Goal: Find specific page/section: Find specific page/section

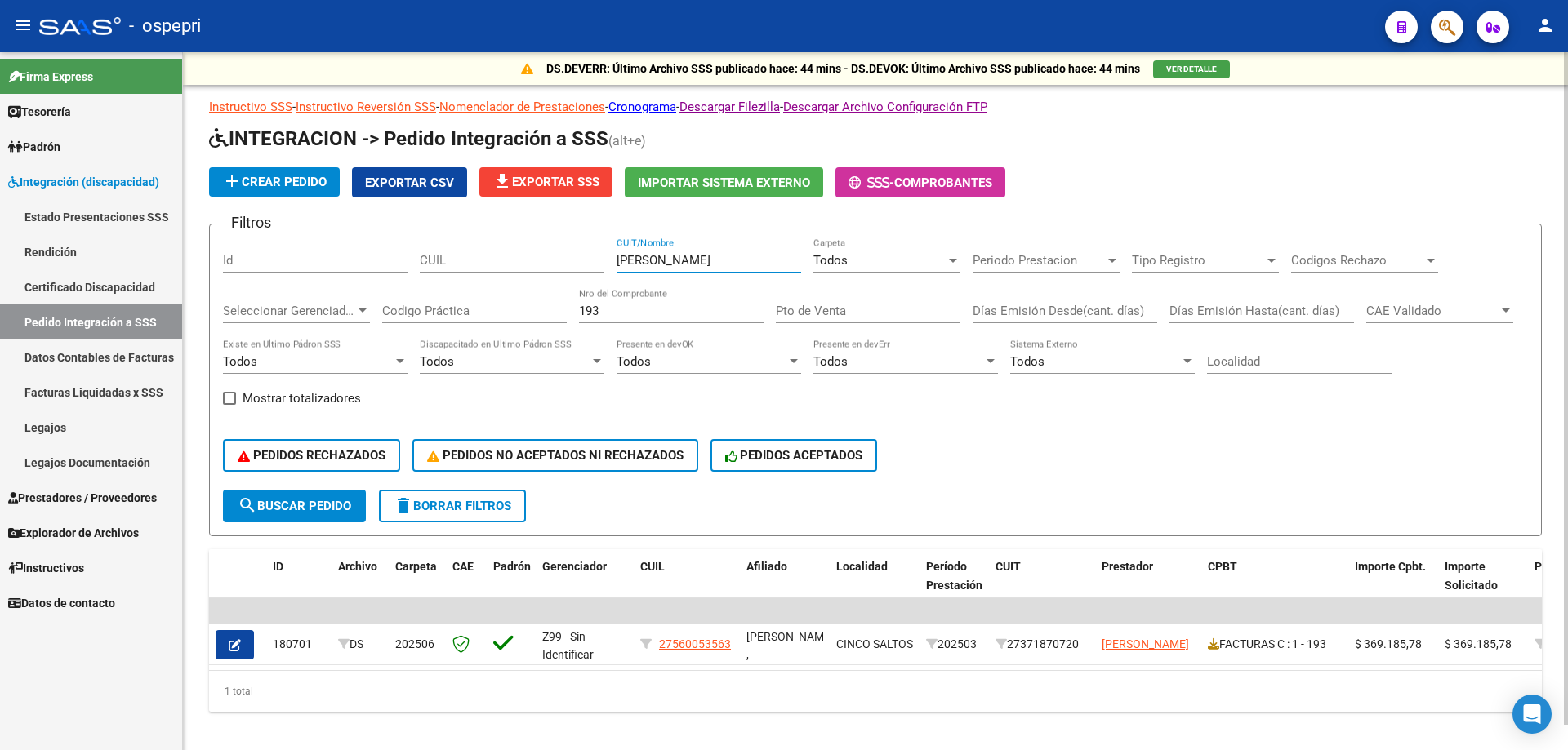
drag, startPoint x: 693, startPoint y: 267, endPoint x: 418, endPoint y: 271, distance: 275.0
click at [419, 271] on div "Filtros Id CUIL [PERSON_NAME] CUIT/Nombre Todos Carpeta Periodo Prestacion Peri…" at bounding box center [875, 364] width 1305 height 252
type input "CAMPOS"
drag, startPoint x: 634, startPoint y: 310, endPoint x: 291, endPoint y: 307, distance: 343.0
click at [291, 307] on div "Filtros Id CUIL CAMPOS CUIT/Nombre Todos Carpeta Periodo Prestacion Periodo Pre…" at bounding box center [875, 364] width 1305 height 252
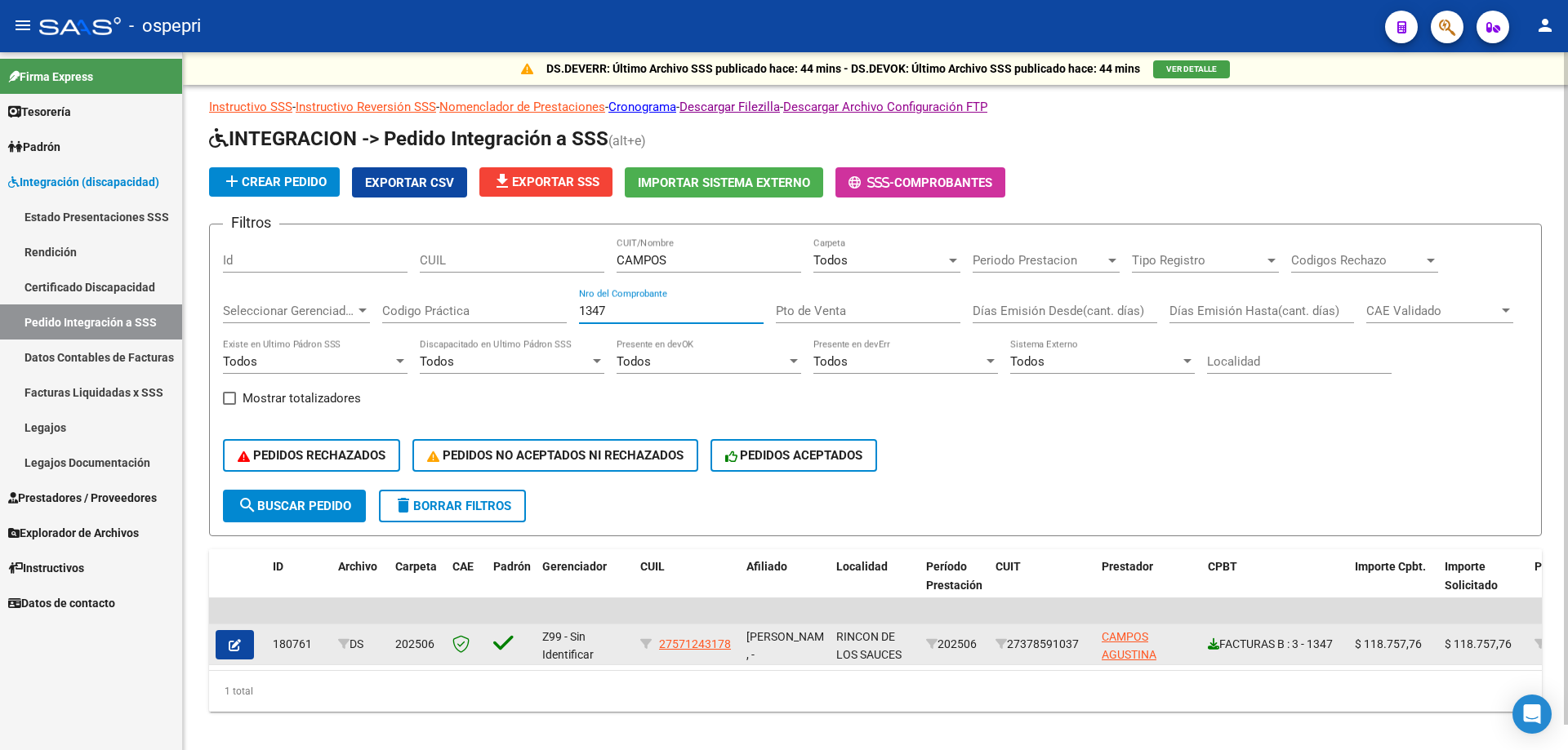
type input "1347"
click at [1212, 645] on icon at bounding box center [1214, 644] width 12 height 12
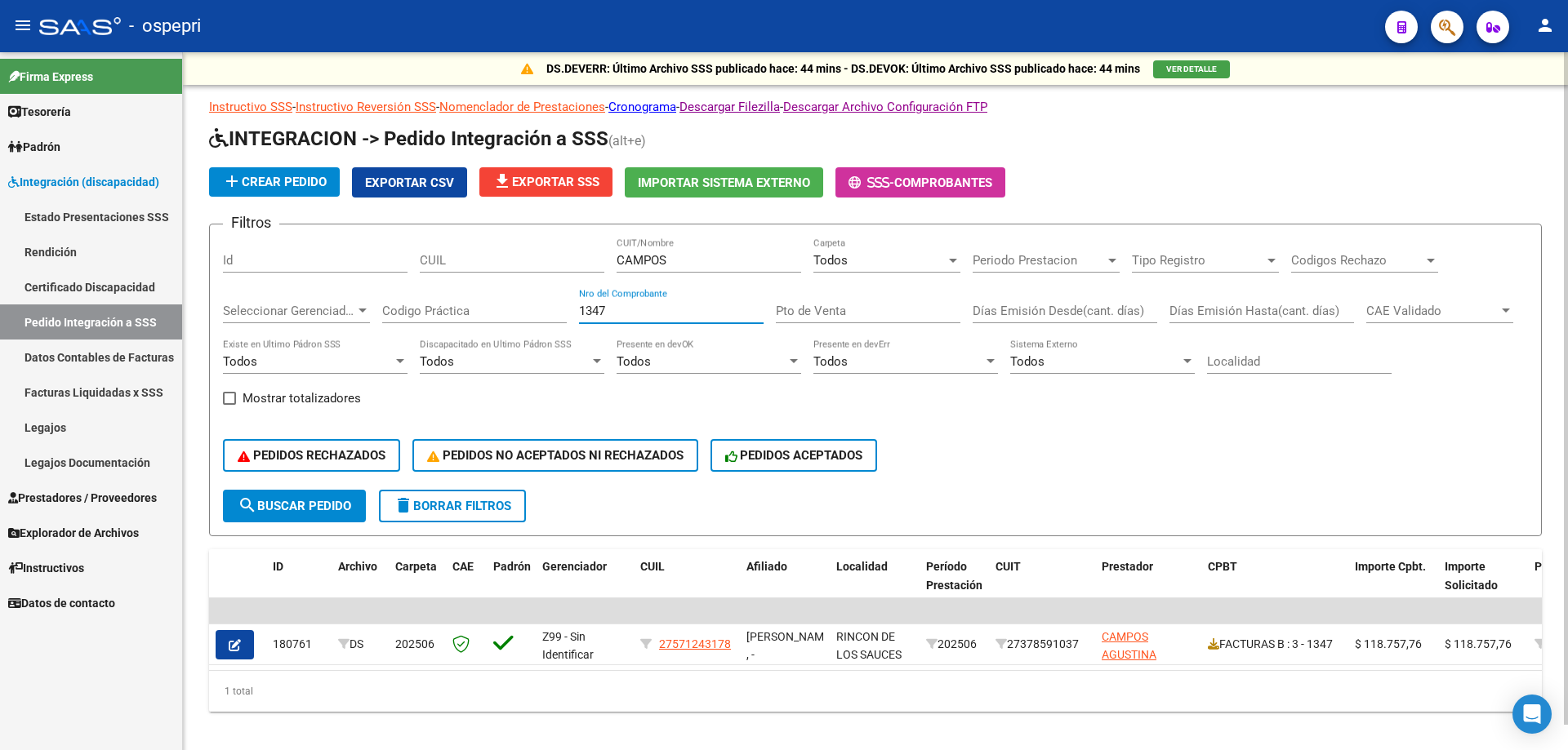
drag, startPoint x: 635, startPoint y: 310, endPoint x: 441, endPoint y: 332, distance: 195.2
click at [441, 332] on div "Filtros Id CUIL CAMPOS CUIT/Nombre Todos Carpeta Periodo Prestacion Periodo Pre…" at bounding box center [875, 364] width 1305 height 252
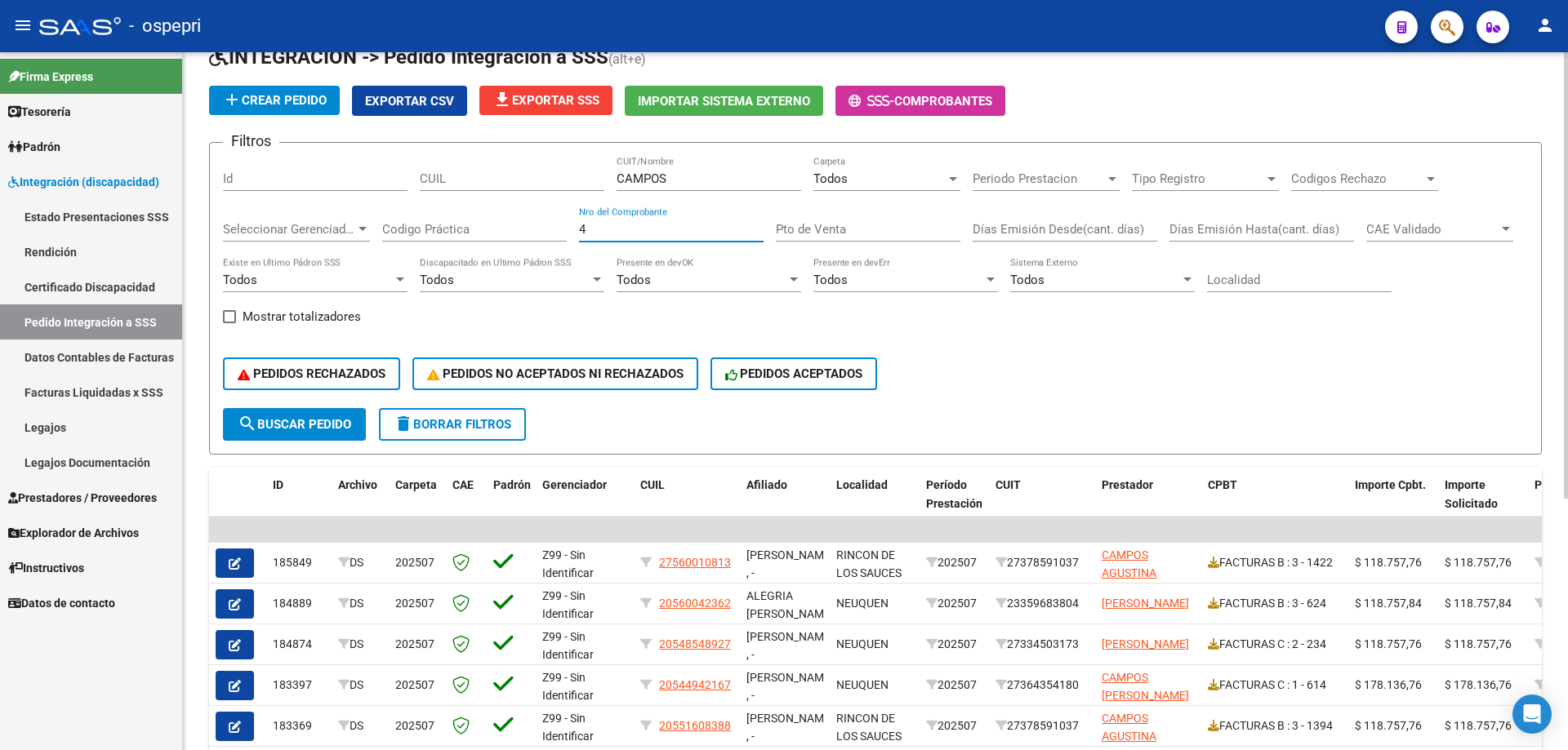
type input "4"
click at [702, 168] on div "CAMPOS CUIT/Nombre" at bounding box center [708, 174] width 184 height 35
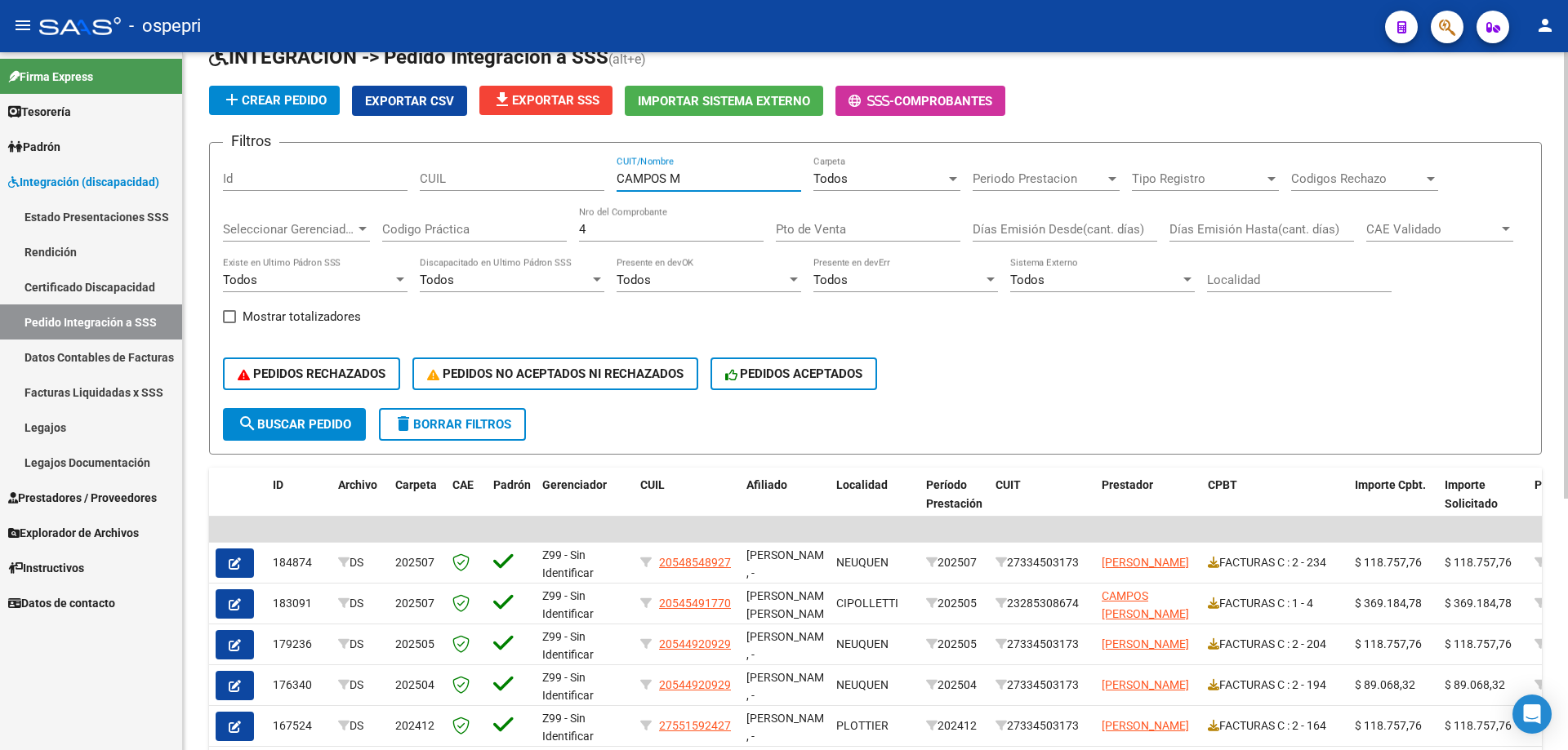
drag, startPoint x: 684, startPoint y: 176, endPoint x: 453, endPoint y: 177, distance: 231.0
click at [453, 177] on div "Filtros Id CUIL CAMPOS M CUIT/Nombre Todos Carpeta Periodo Prestacion Periodo P…" at bounding box center [875, 282] width 1305 height 252
type input "CANALE"
click at [606, 225] on input "4" at bounding box center [671, 229] width 184 height 15
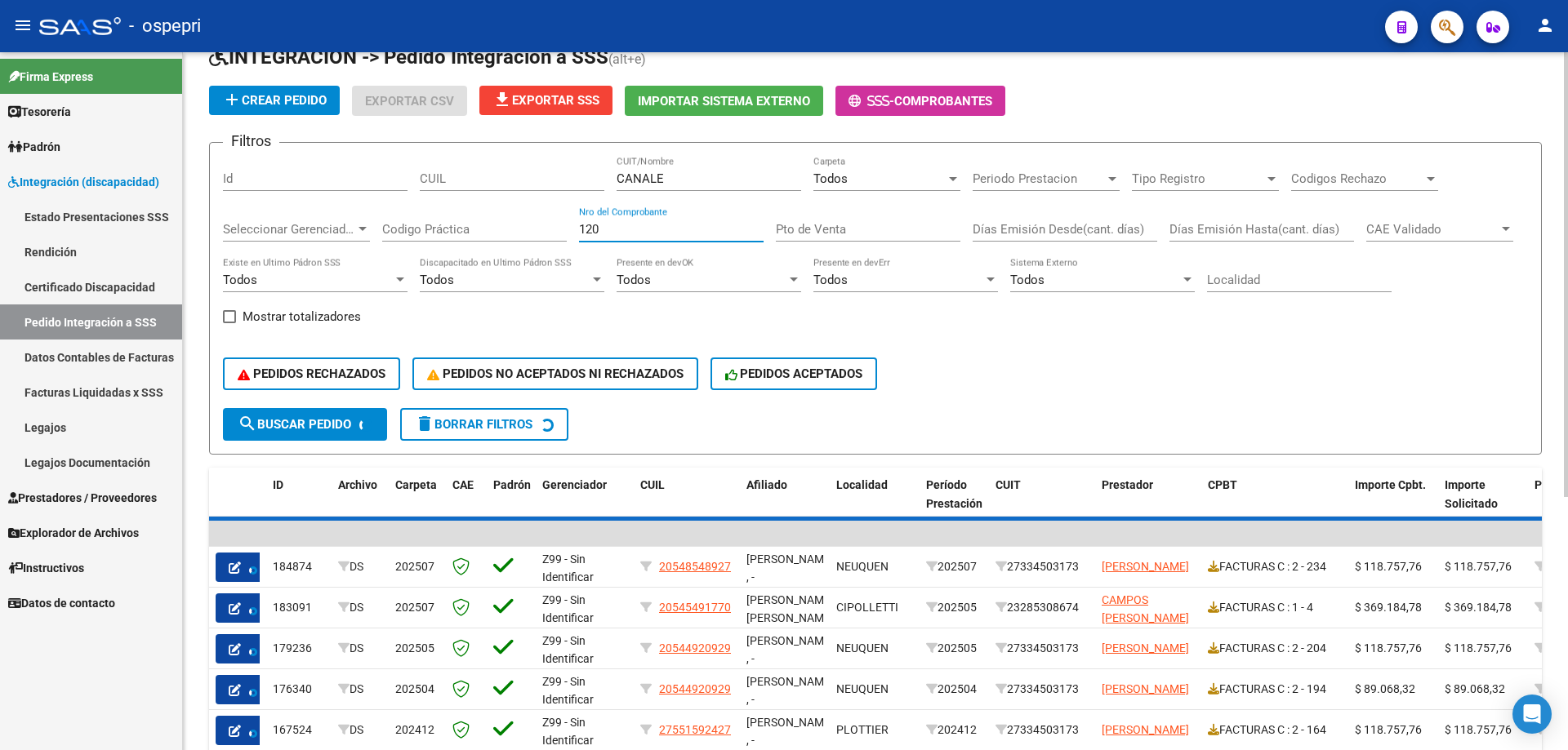
scroll to position [67, 0]
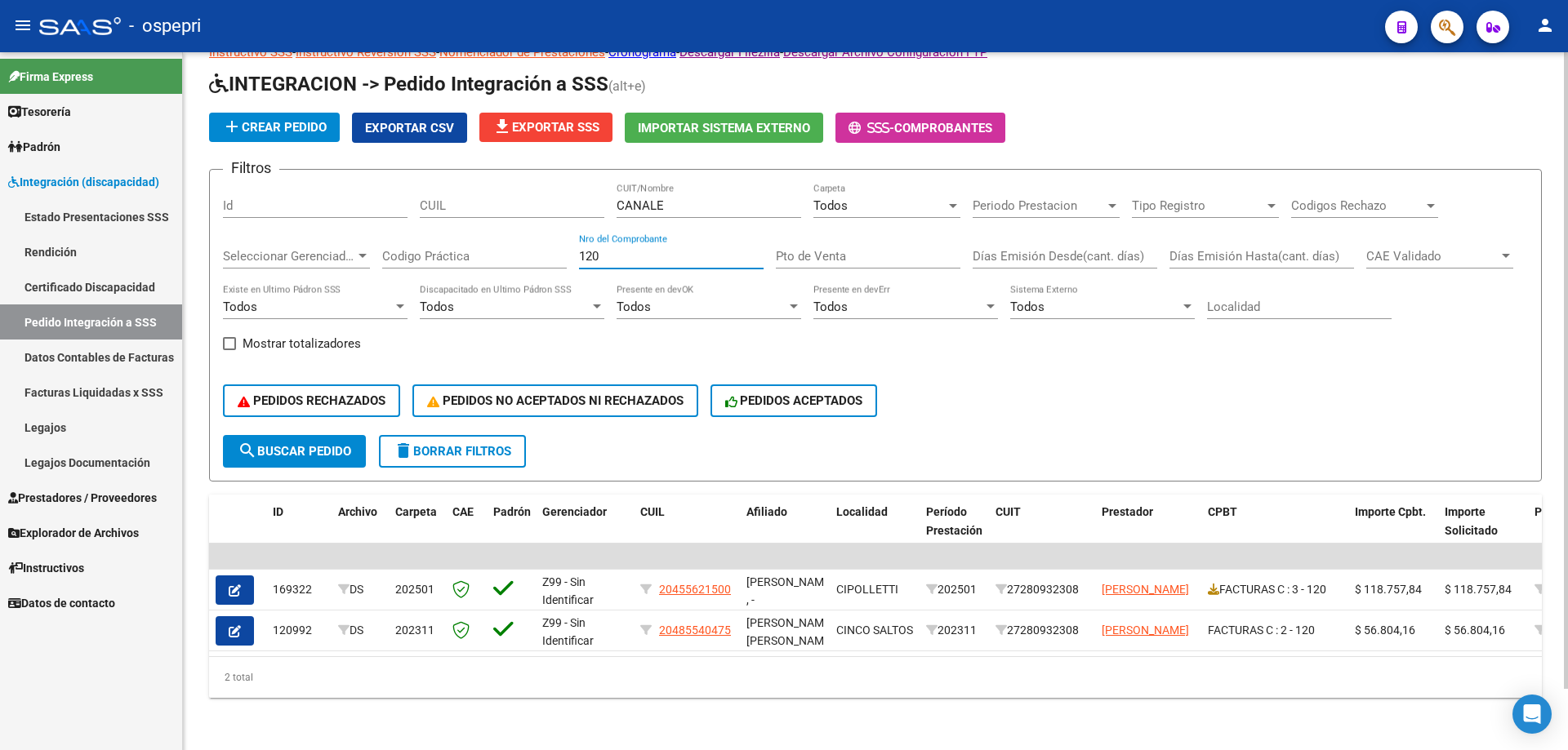
type input "120"
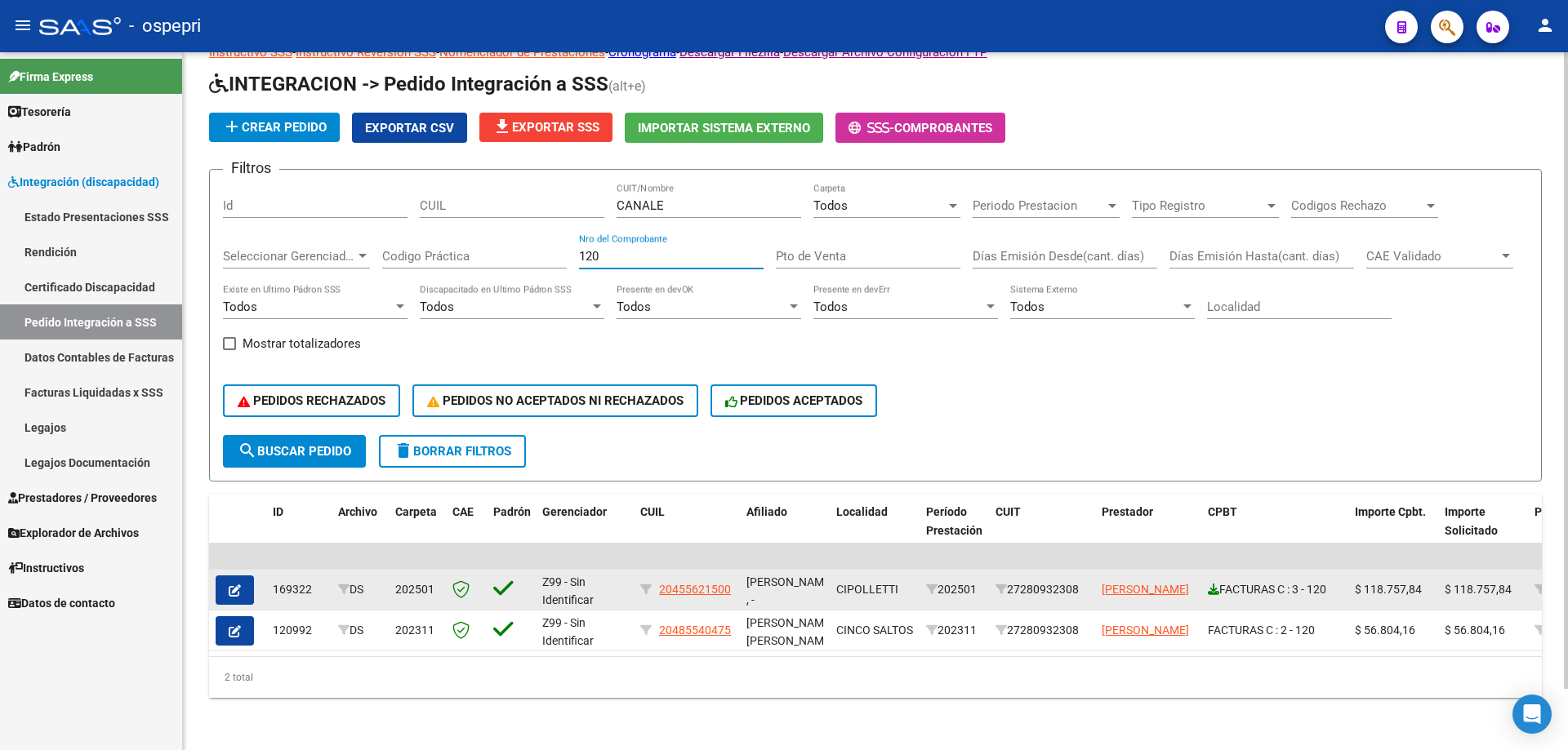
click at [1213, 584] on icon at bounding box center [1214, 590] width 12 height 12
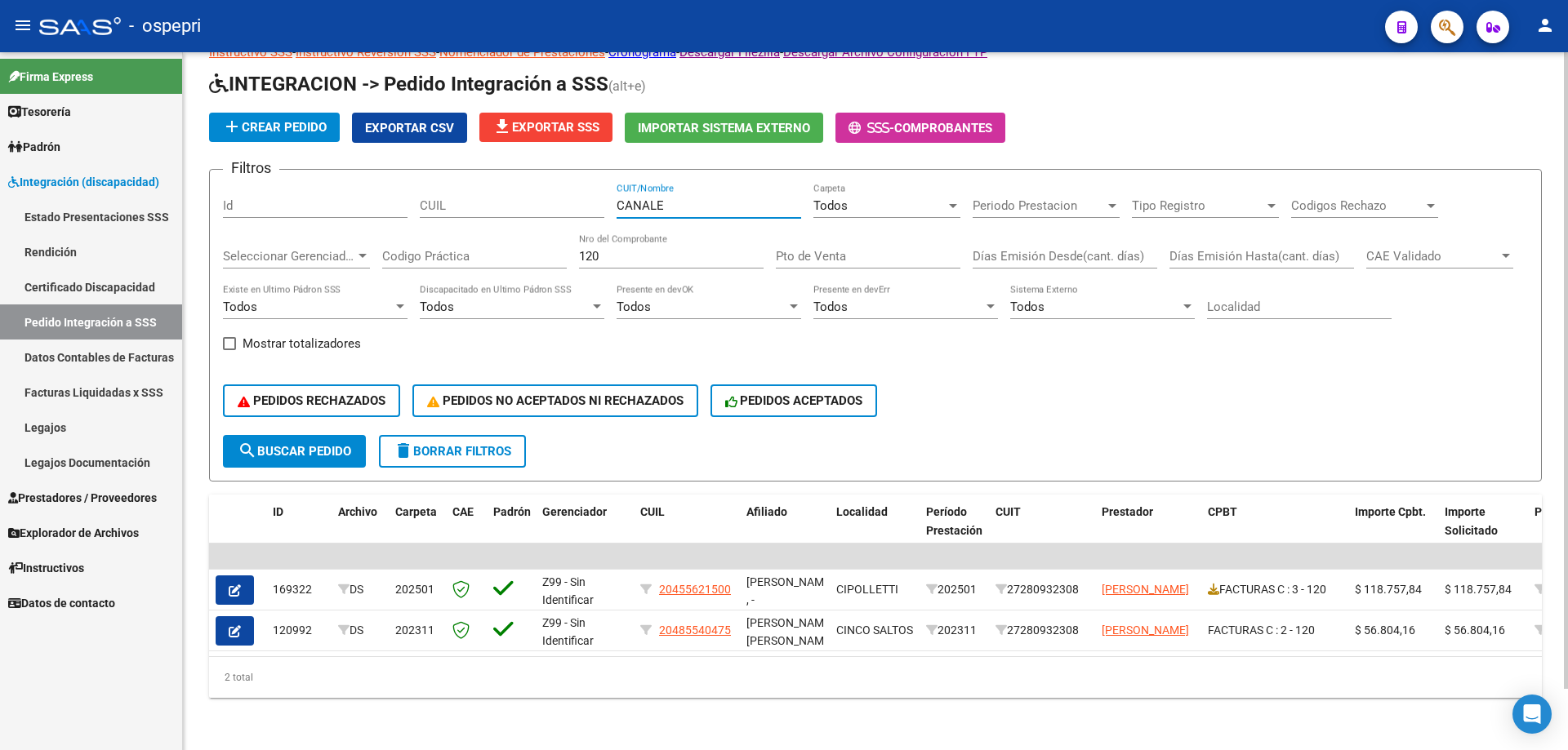
drag, startPoint x: 717, startPoint y: 190, endPoint x: 484, endPoint y: 213, distance: 234.1
click at [484, 213] on div "Filtros Id CUIL [PERSON_NAME] CUIT/Nombre Todos Carpeta Periodo Prestacion Peri…" at bounding box center [875, 309] width 1305 height 252
type input "CANALIS"
click at [691, 249] on input "120" at bounding box center [671, 256] width 184 height 15
type input "1"
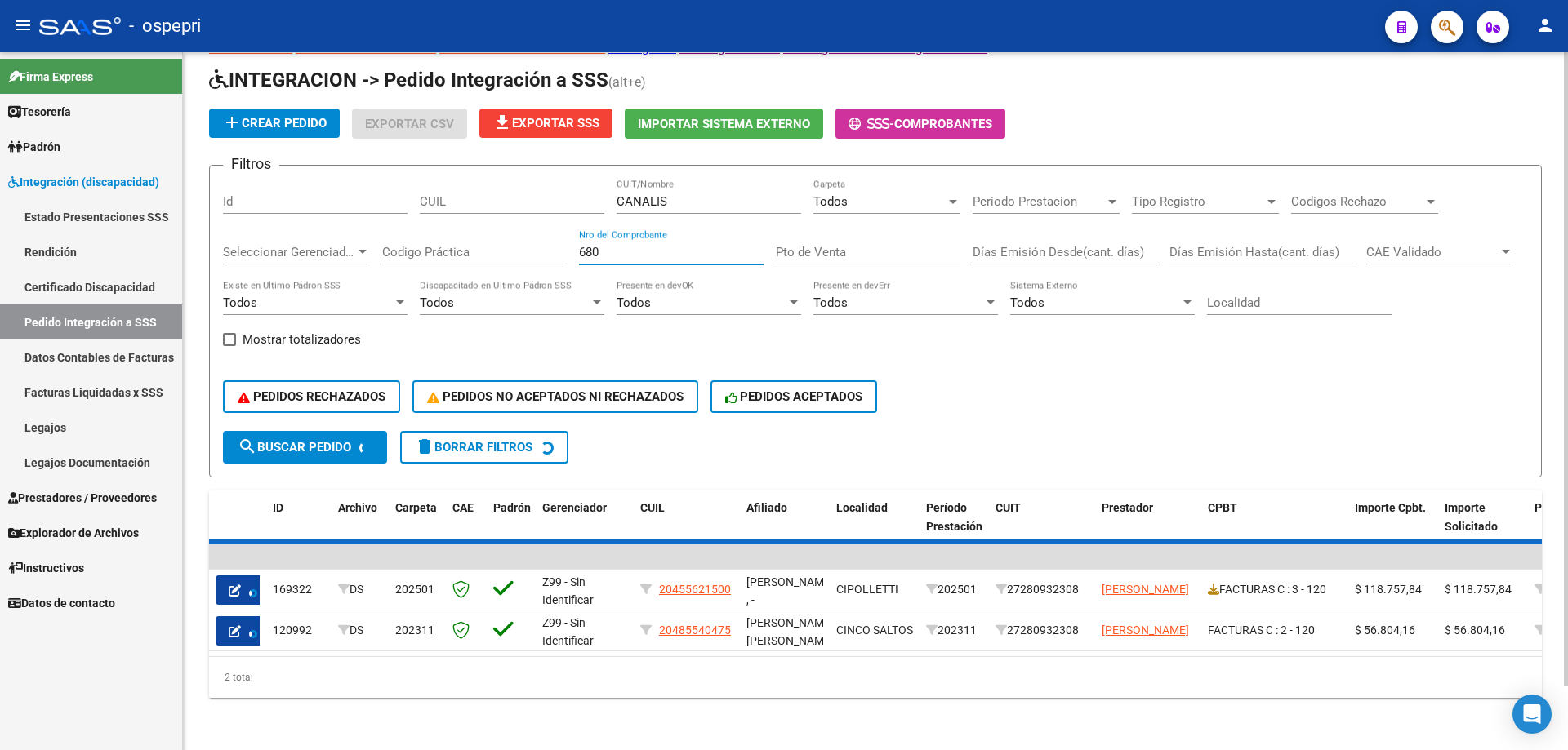
scroll to position [26, 0]
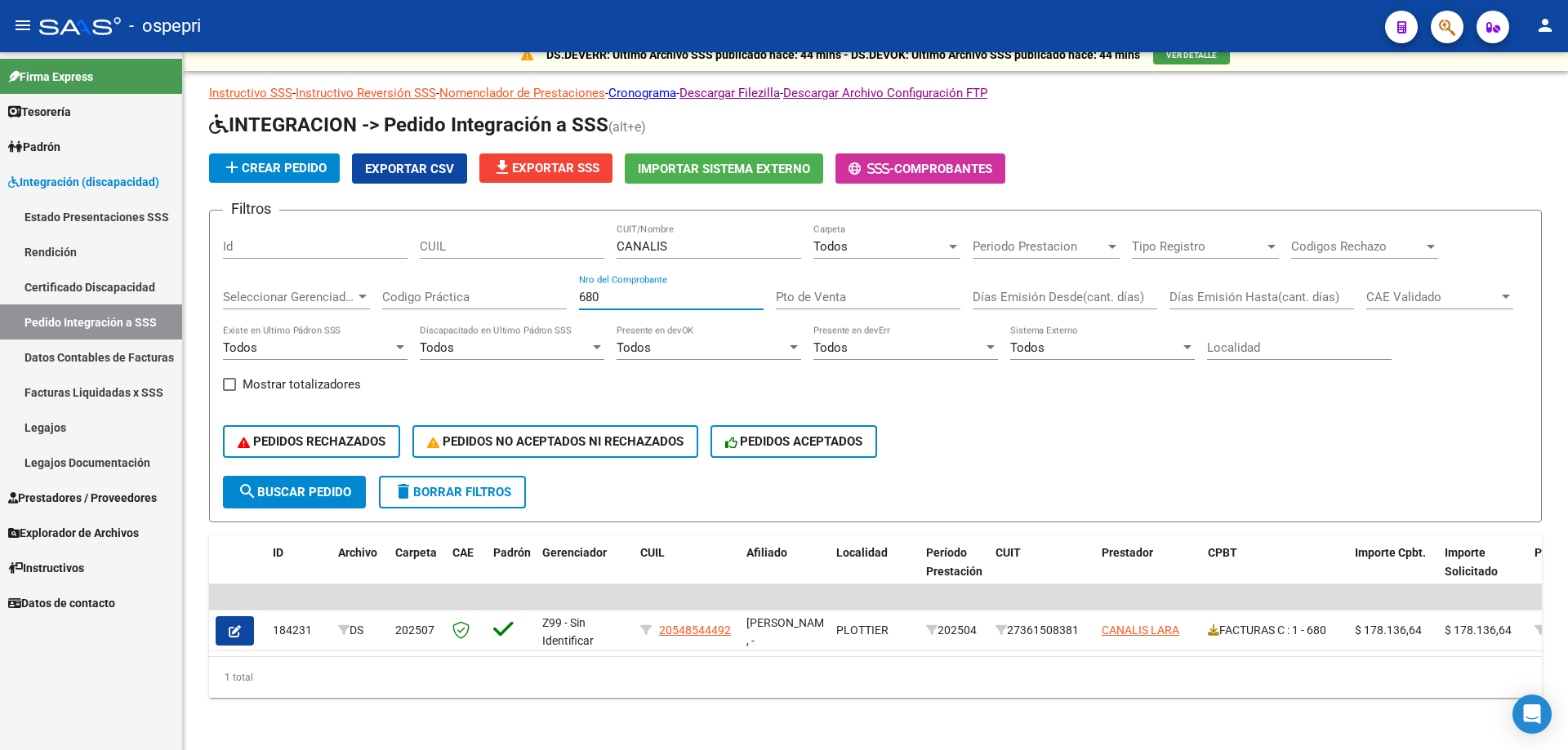
type input "680"
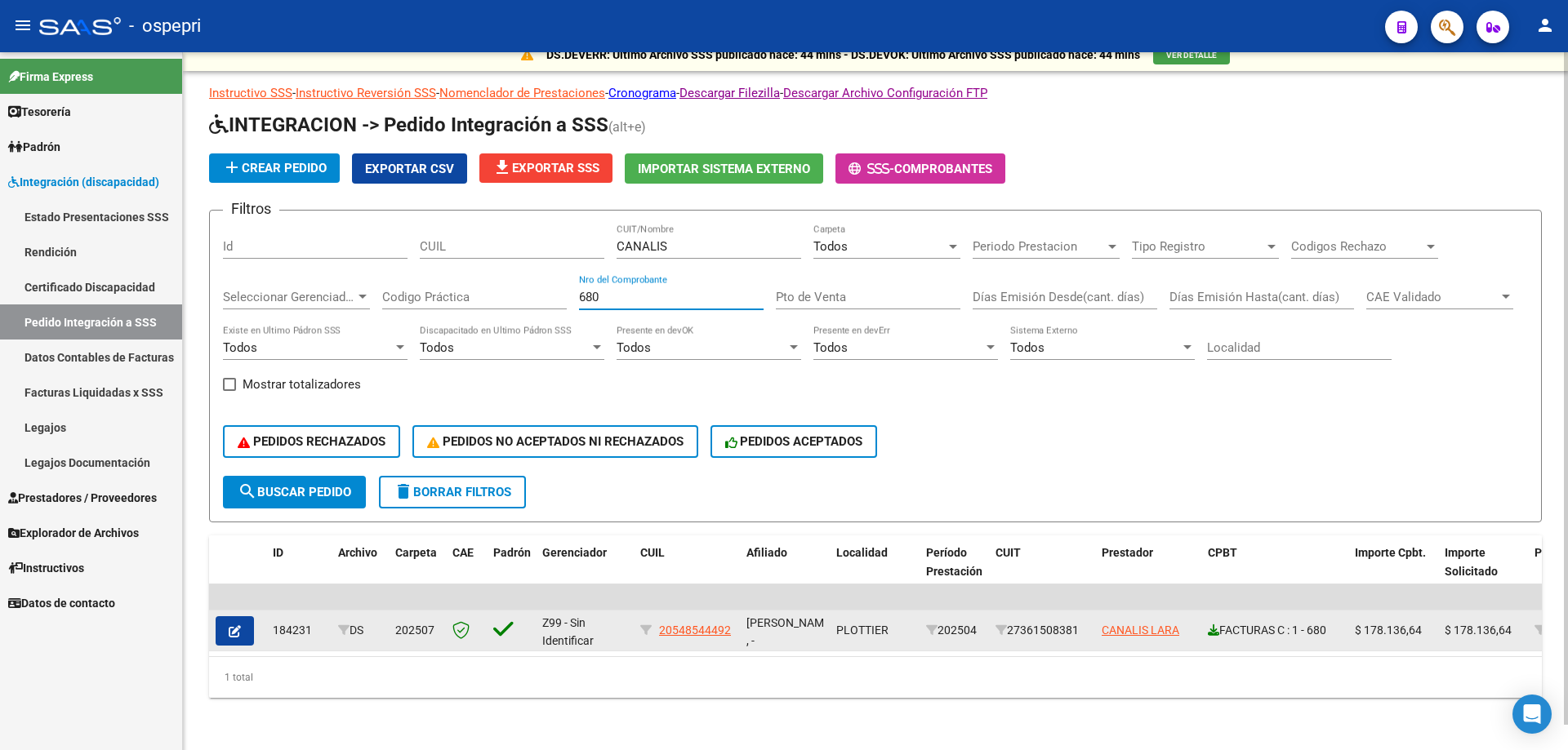
click at [1217, 625] on icon at bounding box center [1214, 631] width 12 height 12
click at [1216, 625] on icon at bounding box center [1214, 631] width 12 height 12
